Goal: Navigation & Orientation: Find specific page/section

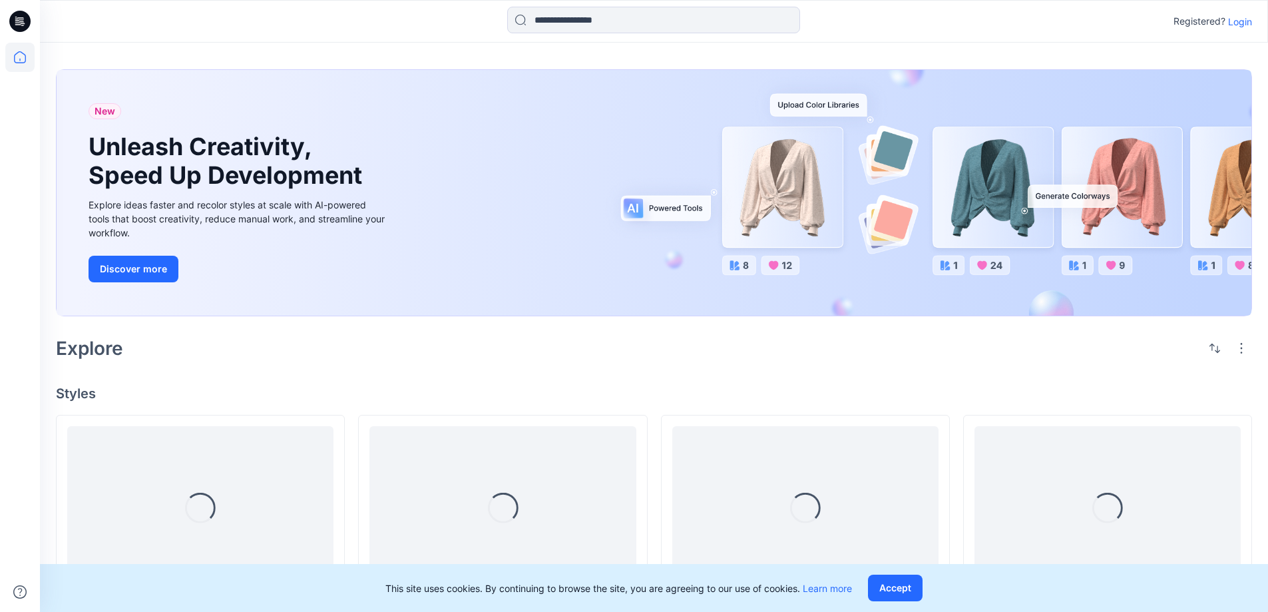
click at [1243, 19] on p "Login" at bounding box center [1240, 22] width 24 height 14
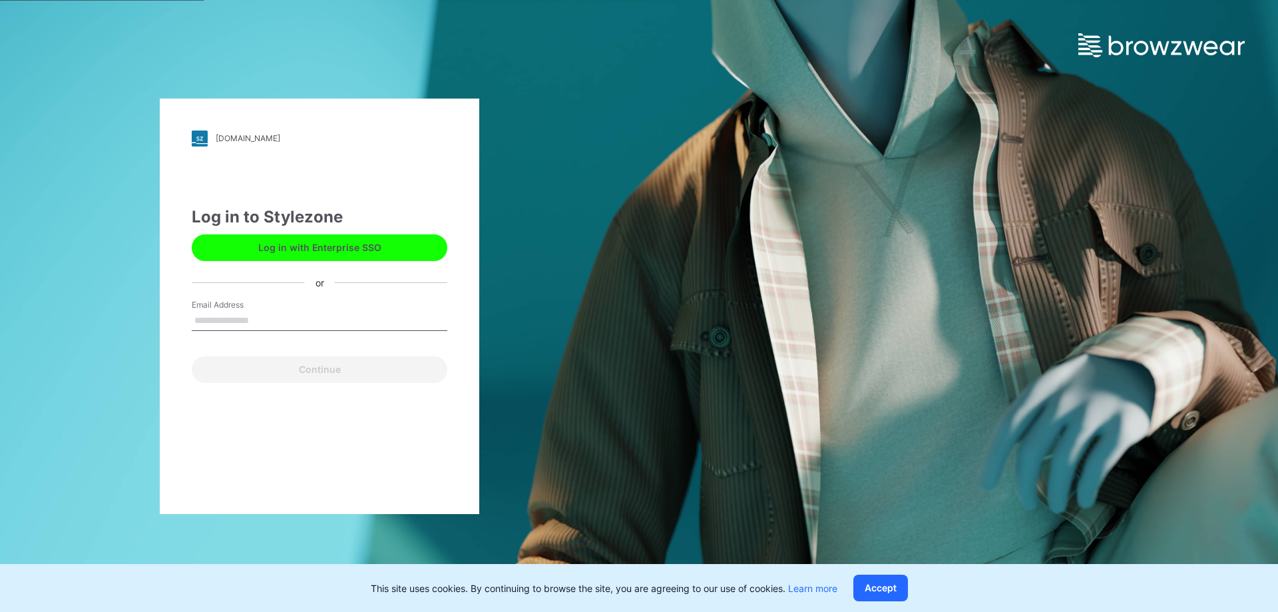
click at [335, 314] on input "Email Address" at bounding box center [320, 321] width 256 height 20
type input "**********"
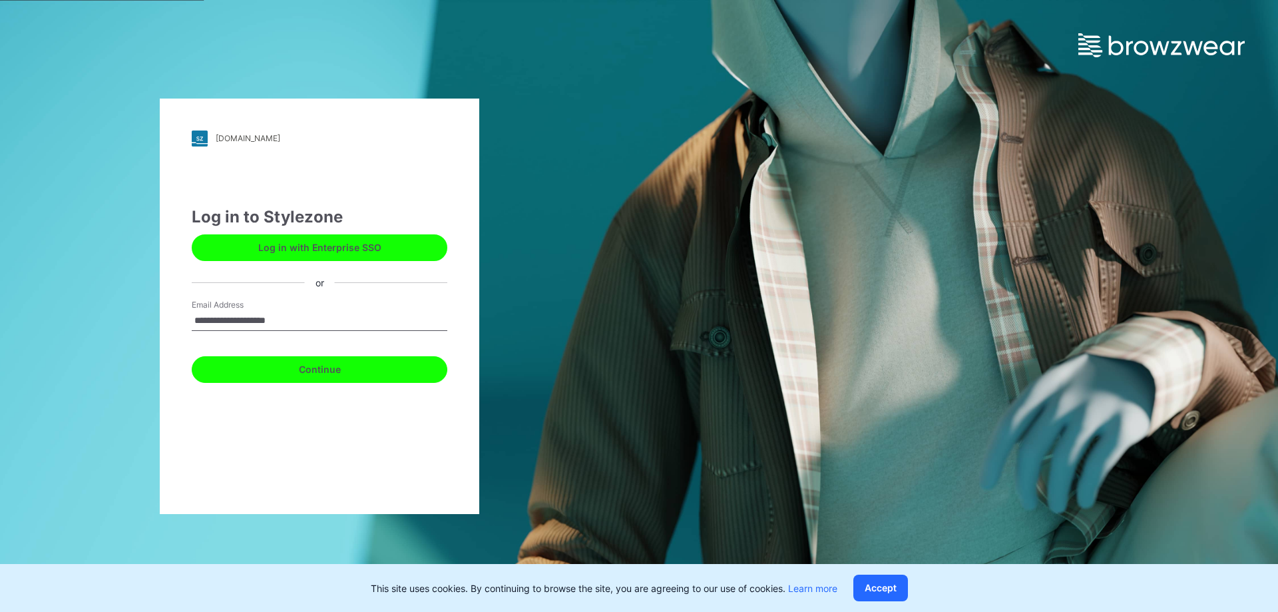
click at [344, 357] on button "Continue" at bounding box center [320, 369] width 256 height 27
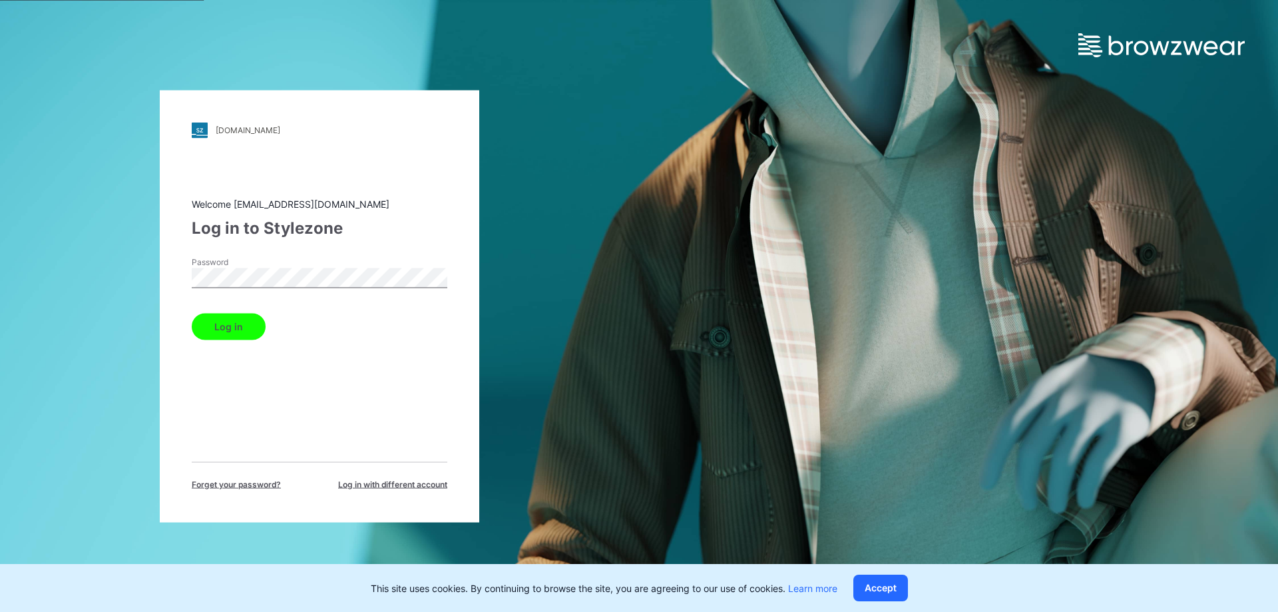
click at [249, 317] on button "Log in" at bounding box center [229, 326] width 74 height 27
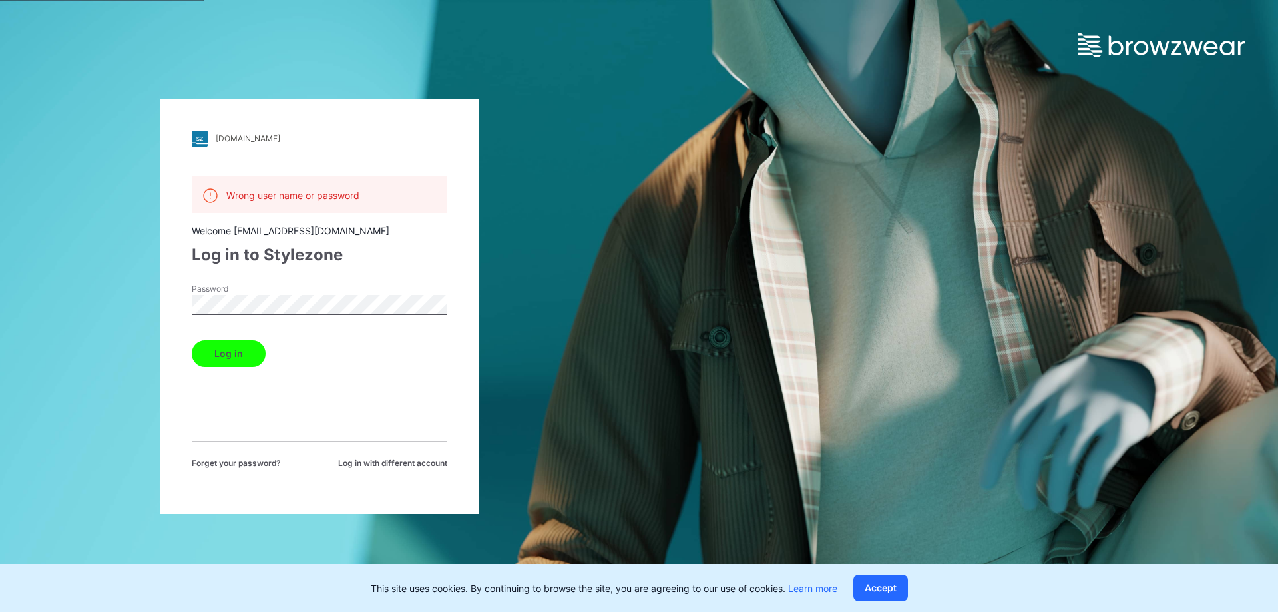
click at [227, 362] on button "Log in" at bounding box center [229, 353] width 74 height 27
click at [216, 356] on button "Log in" at bounding box center [229, 353] width 74 height 27
click at [0, 300] on div "up-demo.stylezone.com Loading... Wrong user name or password Welcome pvh_tug3d@…" at bounding box center [319, 306] width 639 height 612
click at [203, 345] on button "Log in" at bounding box center [229, 353] width 74 height 27
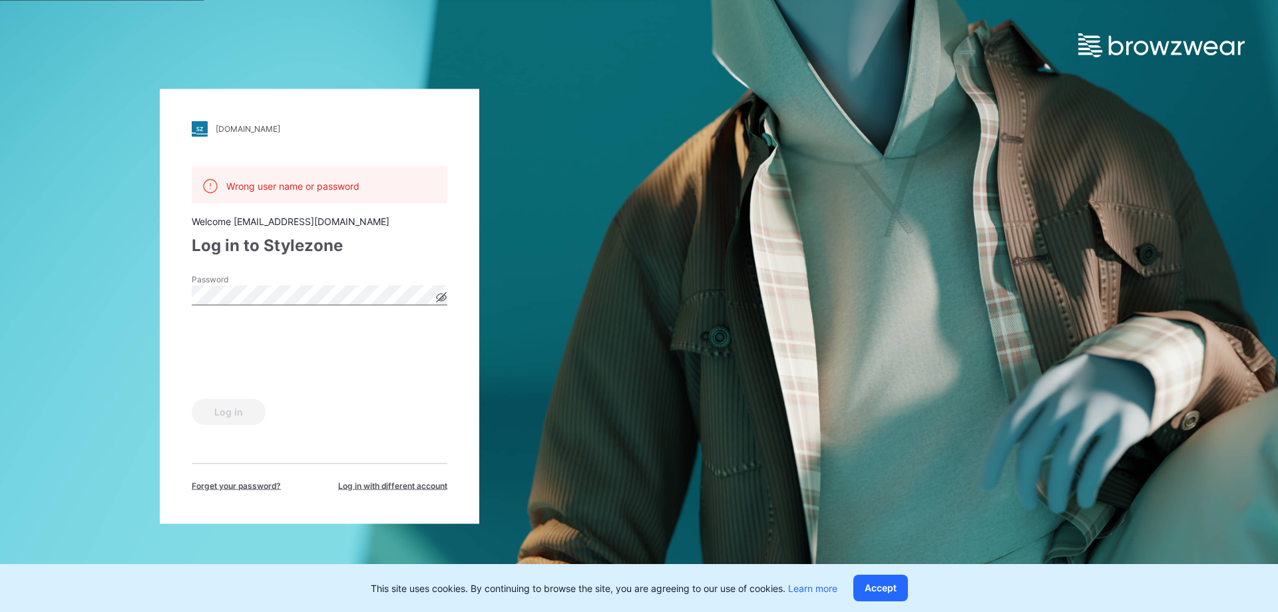
click at [443, 297] on icon at bounding box center [441, 297] width 3 height 3
click at [220, 401] on button "Log in" at bounding box center [229, 411] width 74 height 27
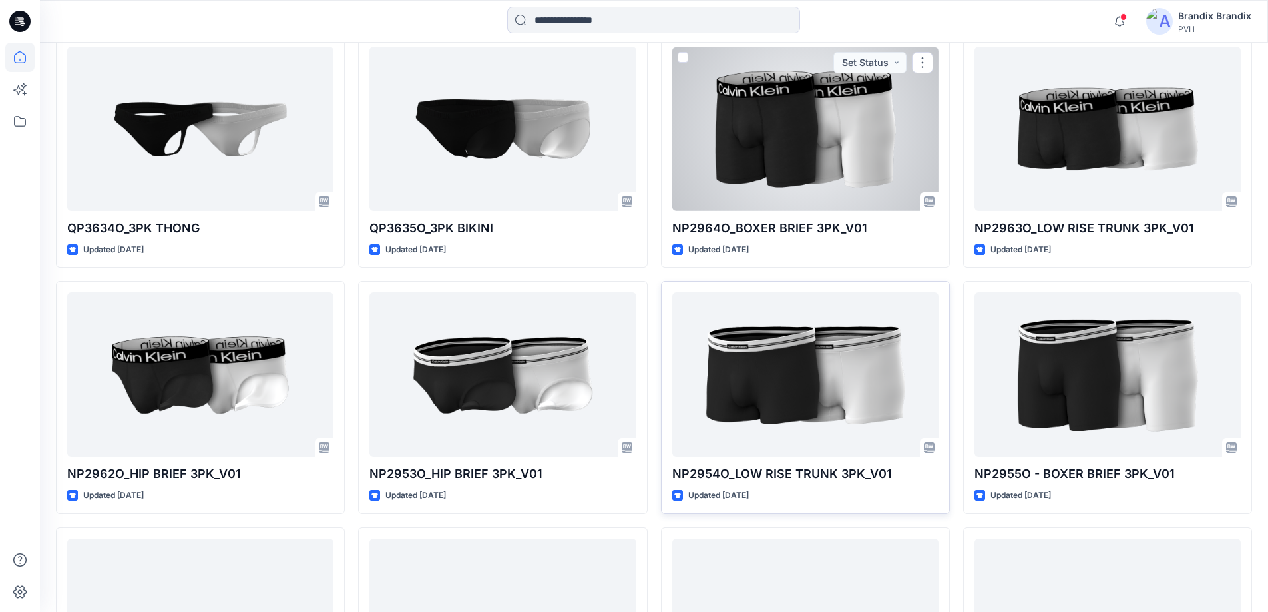
scroll to position [636, 0]
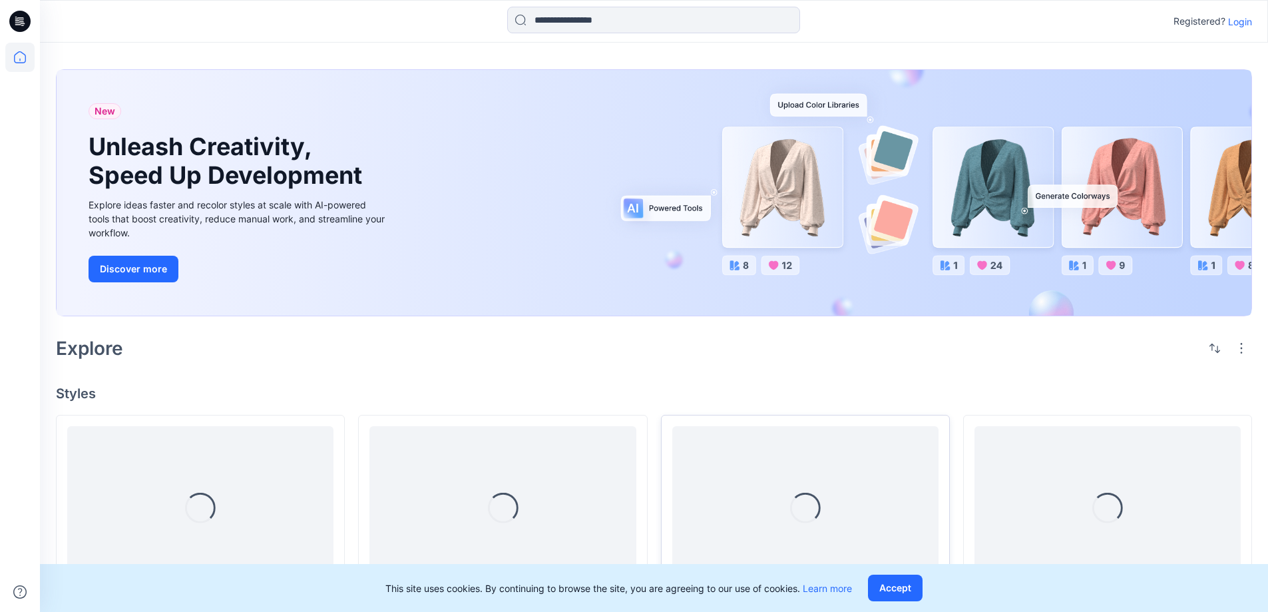
drag, startPoint x: 888, startPoint y: 584, endPoint x: 821, endPoint y: 490, distance: 116.0
click at [887, 584] on button "Accept" at bounding box center [895, 587] width 55 height 27
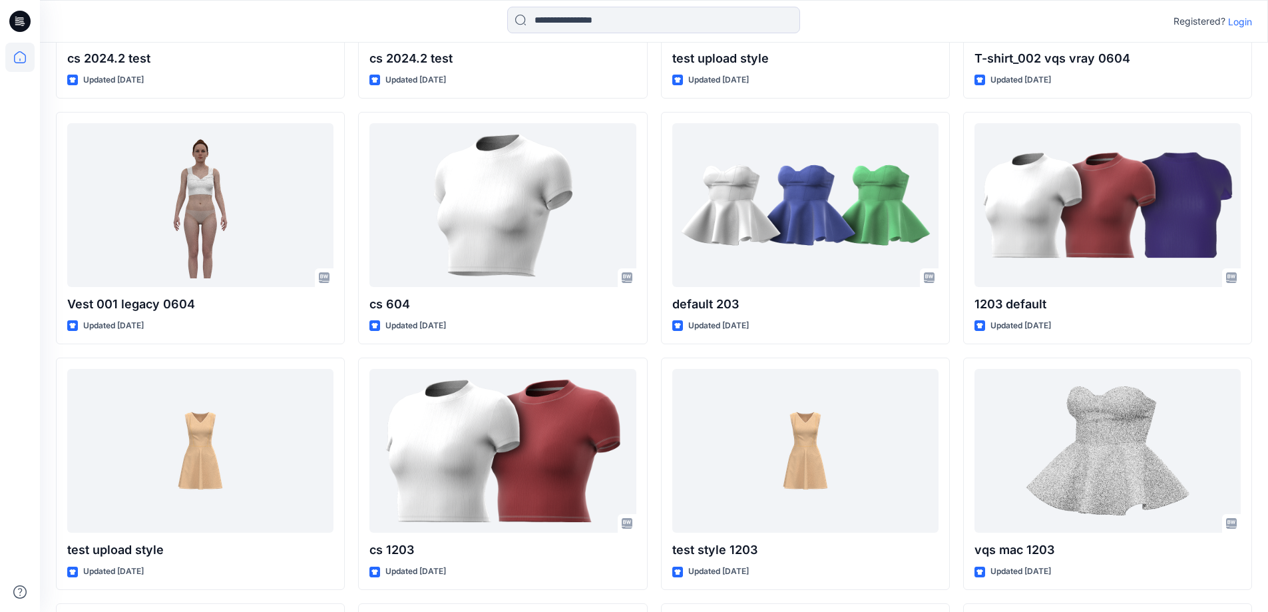
scroll to position [2469, 0]
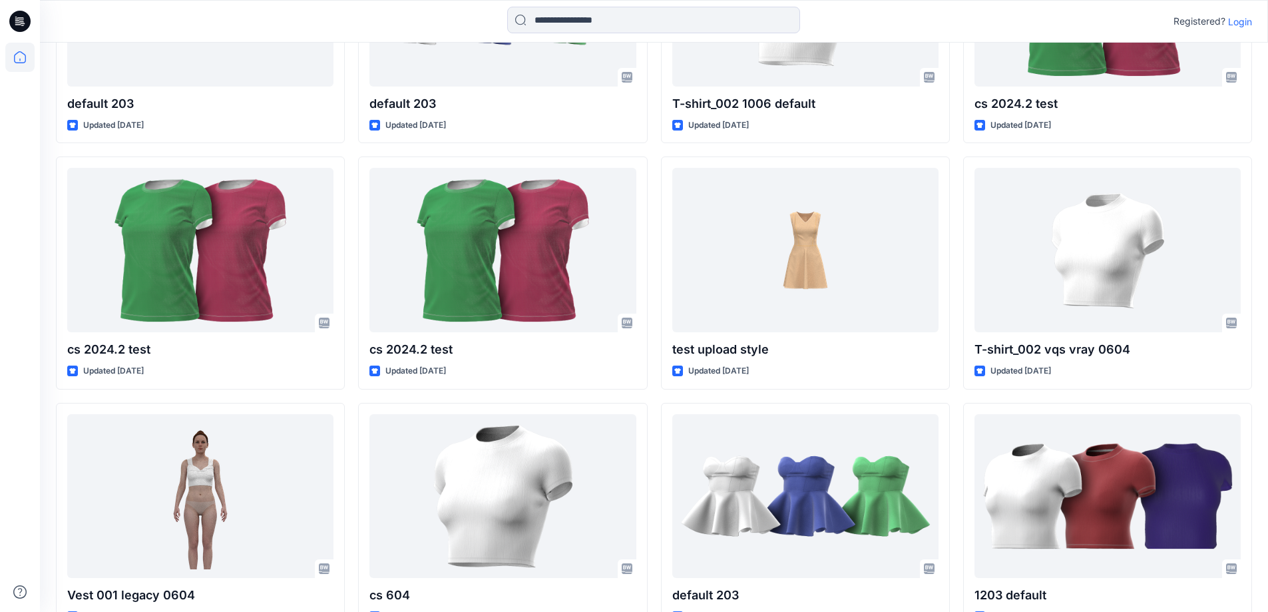
drag, startPoint x: 532, startPoint y: 258, endPoint x: 25, endPoint y: 321, distance: 510.5
click at [25, 321] on div at bounding box center [19, 327] width 29 height 569
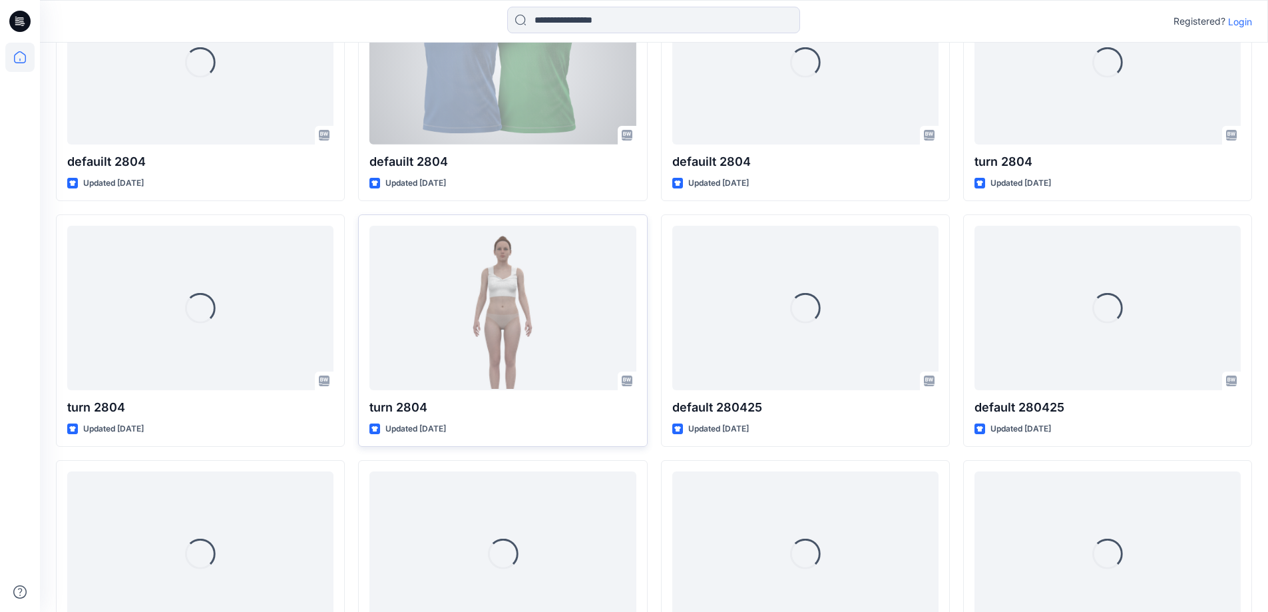
scroll to position [4876, 0]
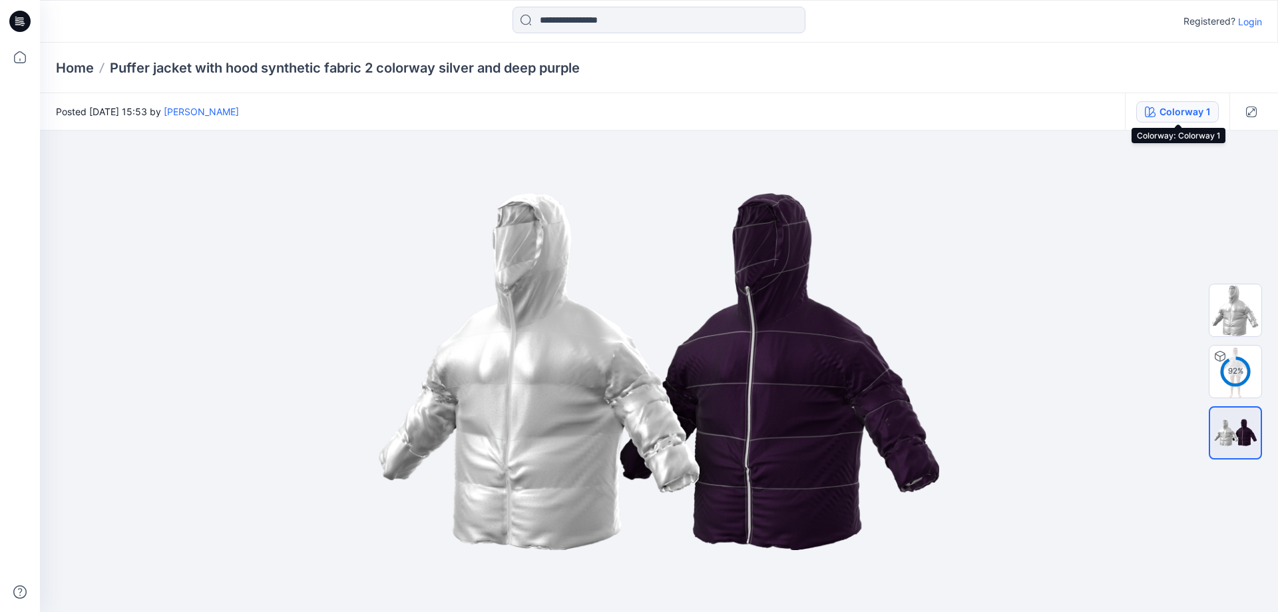
click at [1181, 106] on div "Colorway 1" at bounding box center [1184, 111] width 51 height 15
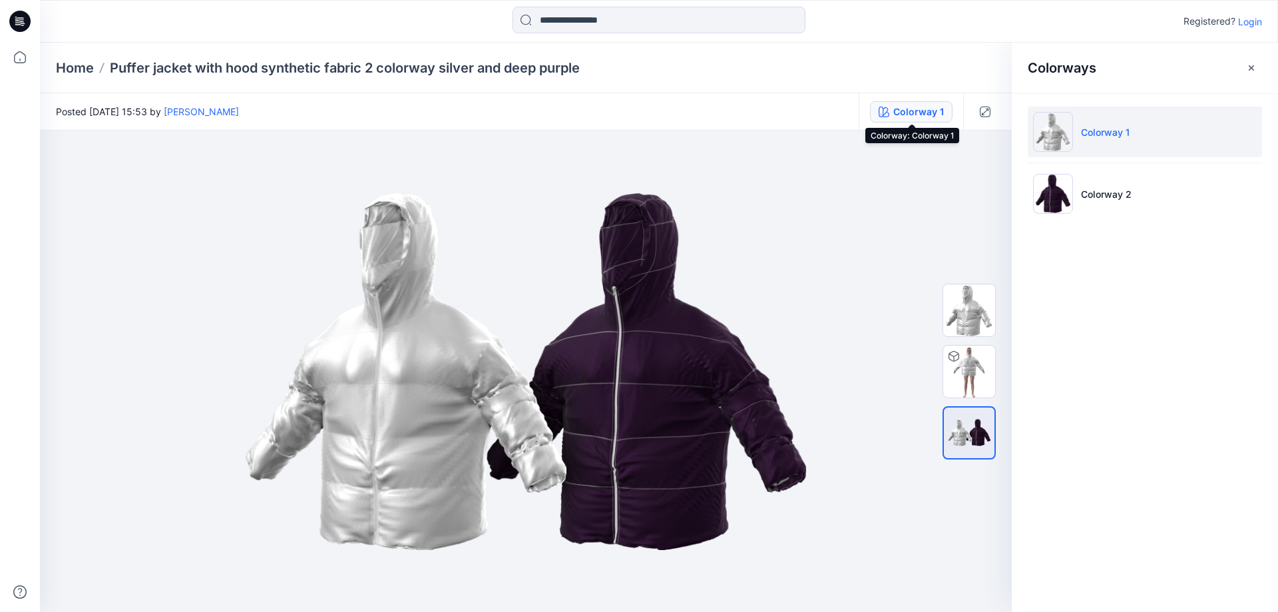
click at [925, 115] on div "Colorway 1" at bounding box center [918, 111] width 51 height 15
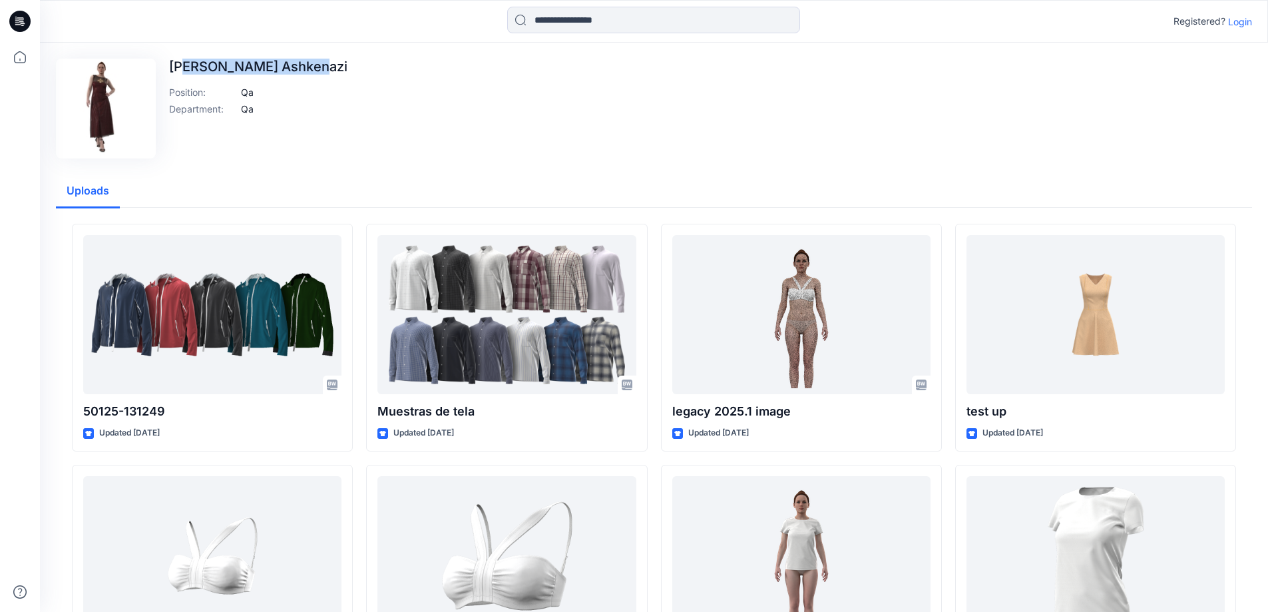
drag, startPoint x: 188, startPoint y: 63, endPoint x: 316, endPoint y: 63, distance: 127.8
click at [316, 63] on div "Yael Waitz Ashkenazi Position : Qa Department : Qa" at bounding box center [654, 109] width 1196 height 100
click at [347, 144] on div "Yael Waitz Ashkenazi Position : Qa Department : Qa" at bounding box center [654, 109] width 1196 height 100
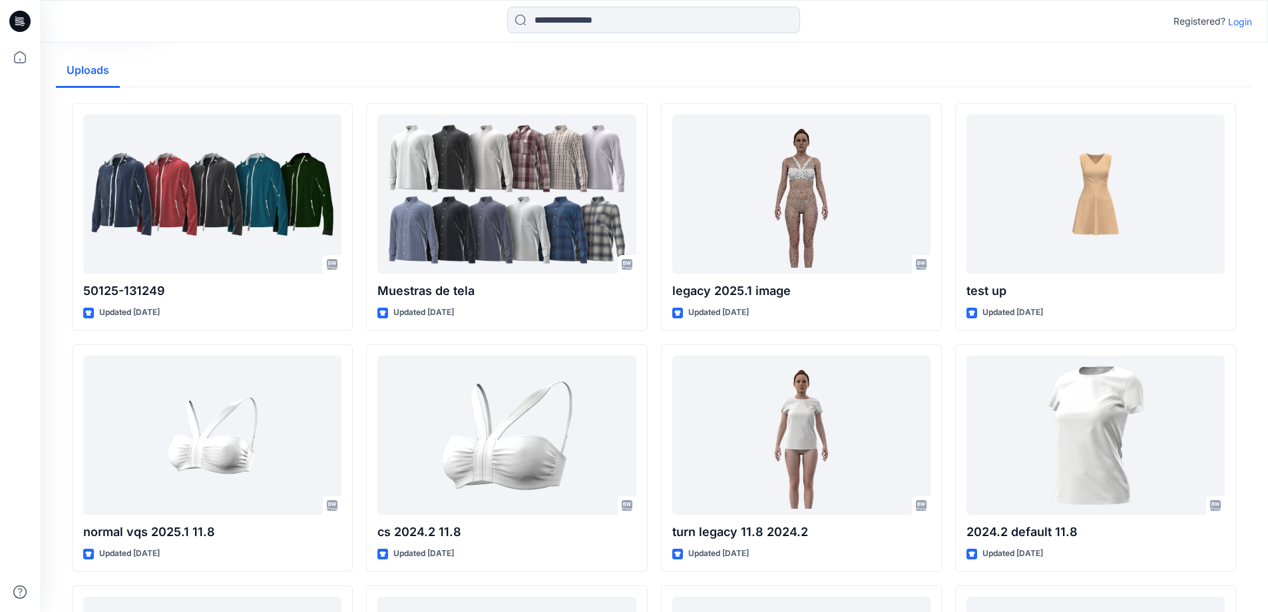
scroll to position [67, 0]
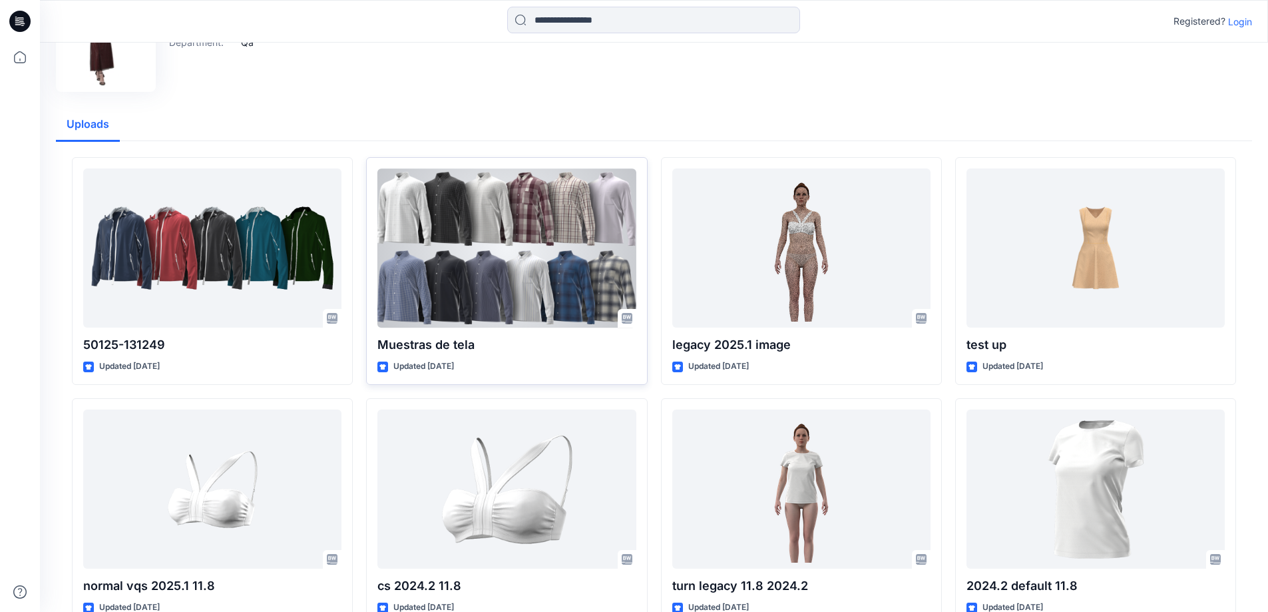
click at [555, 234] on div at bounding box center [506, 247] width 258 height 159
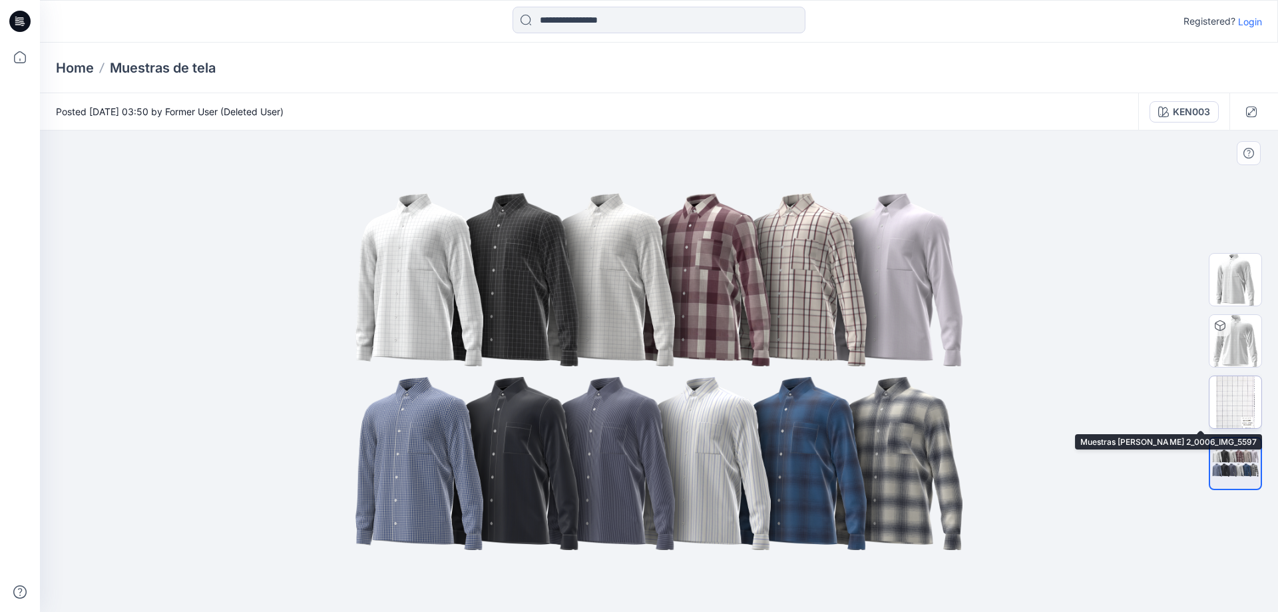
click at [1242, 387] on img at bounding box center [1235, 402] width 52 height 52
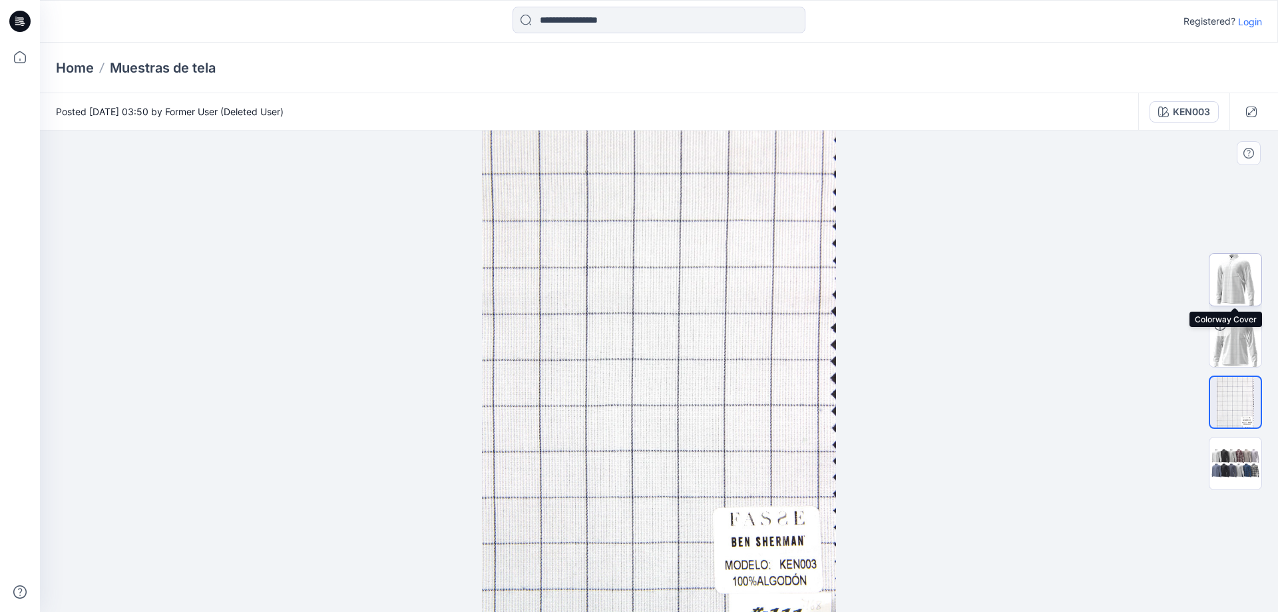
click at [1248, 280] on img at bounding box center [1235, 280] width 52 height 52
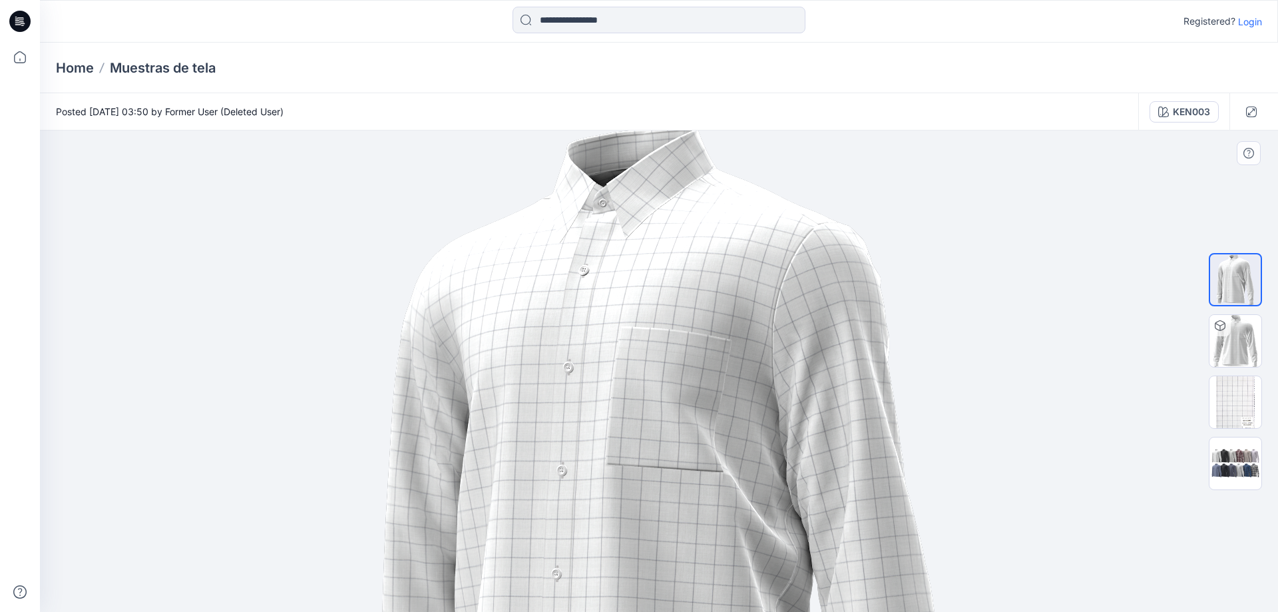
drag, startPoint x: 624, startPoint y: 232, endPoint x: 647, endPoint y: 364, distance: 134.5
click at [649, 374] on img at bounding box center [659, 512] width 574 height 776
drag, startPoint x: 642, startPoint y: 299, endPoint x: 646, endPoint y: 425, distance: 126.5
click at [646, 425] on img at bounding box center [659, 518] width 574 height 776
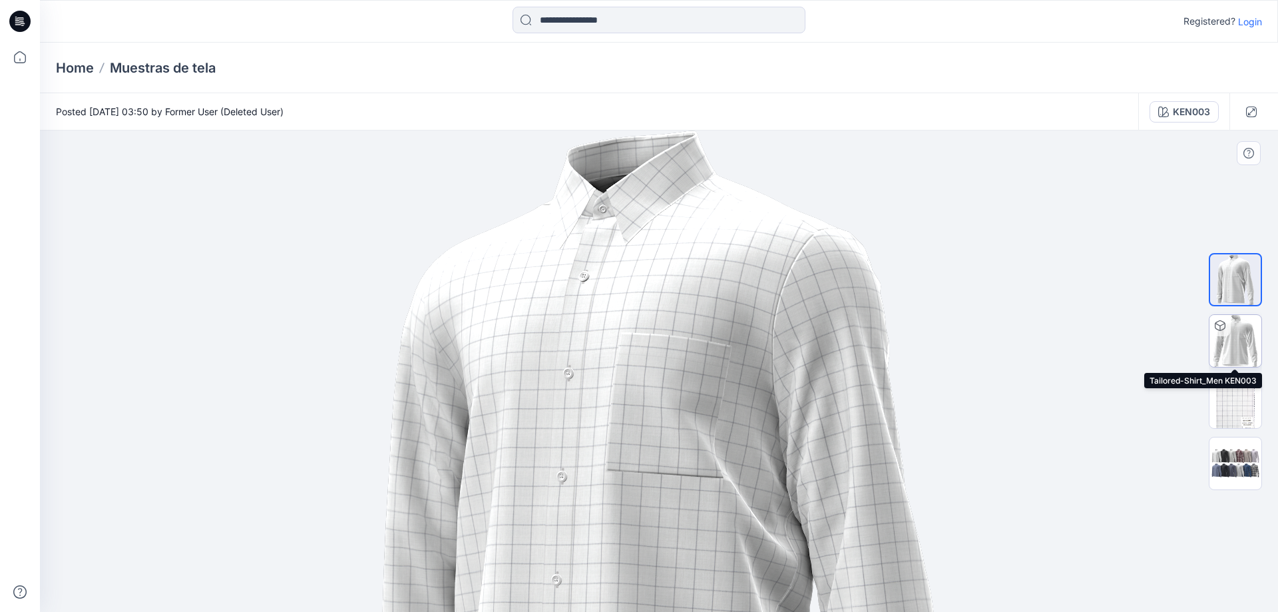
click at [1255, 351] on img at bounding box center [1235, 341] width 52 height 52
